Goal: Communication & Community: Answer question/provide support

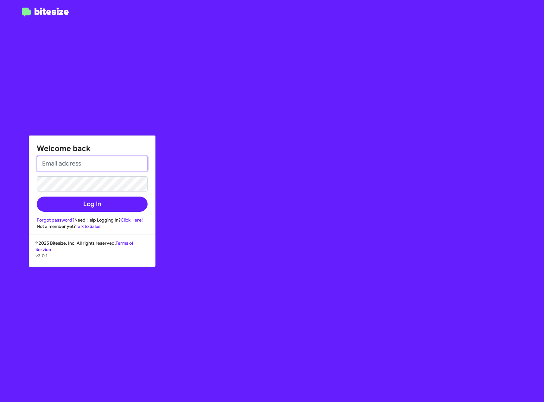
click at [117, 162] on input "email" at bounding box center [92, 163] width 111 height 15
type input "W"
type input "[EMAIL_ADDRESS][DOMAIN_NAME]"
click at [37, 197] on button "Log In" at bounding box center [92, 204] width 111 height 15
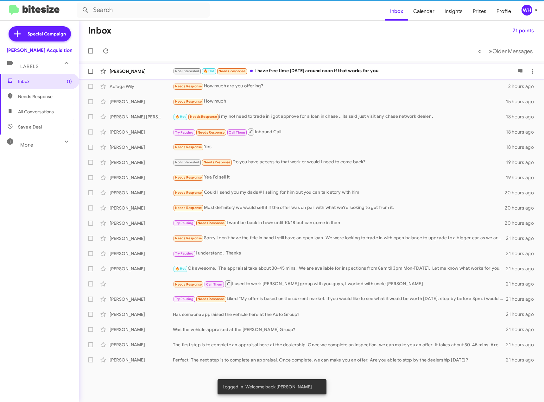
click at [128, 72] on div "[PERSON_NAME]" at bounding box center [141, 71] width 63 height 6
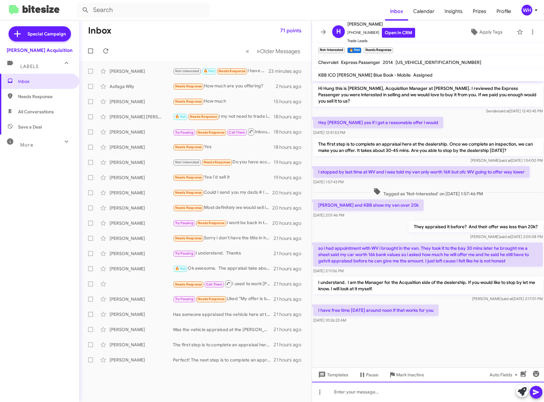
click at [390, 398] on div at bounding box center [428, 392] width 232 height 20
click at [538, 396] on span at bounding box center [536, 392] width 8 height 13
